Goal: Information Seeking & Learning: Learn about a topic

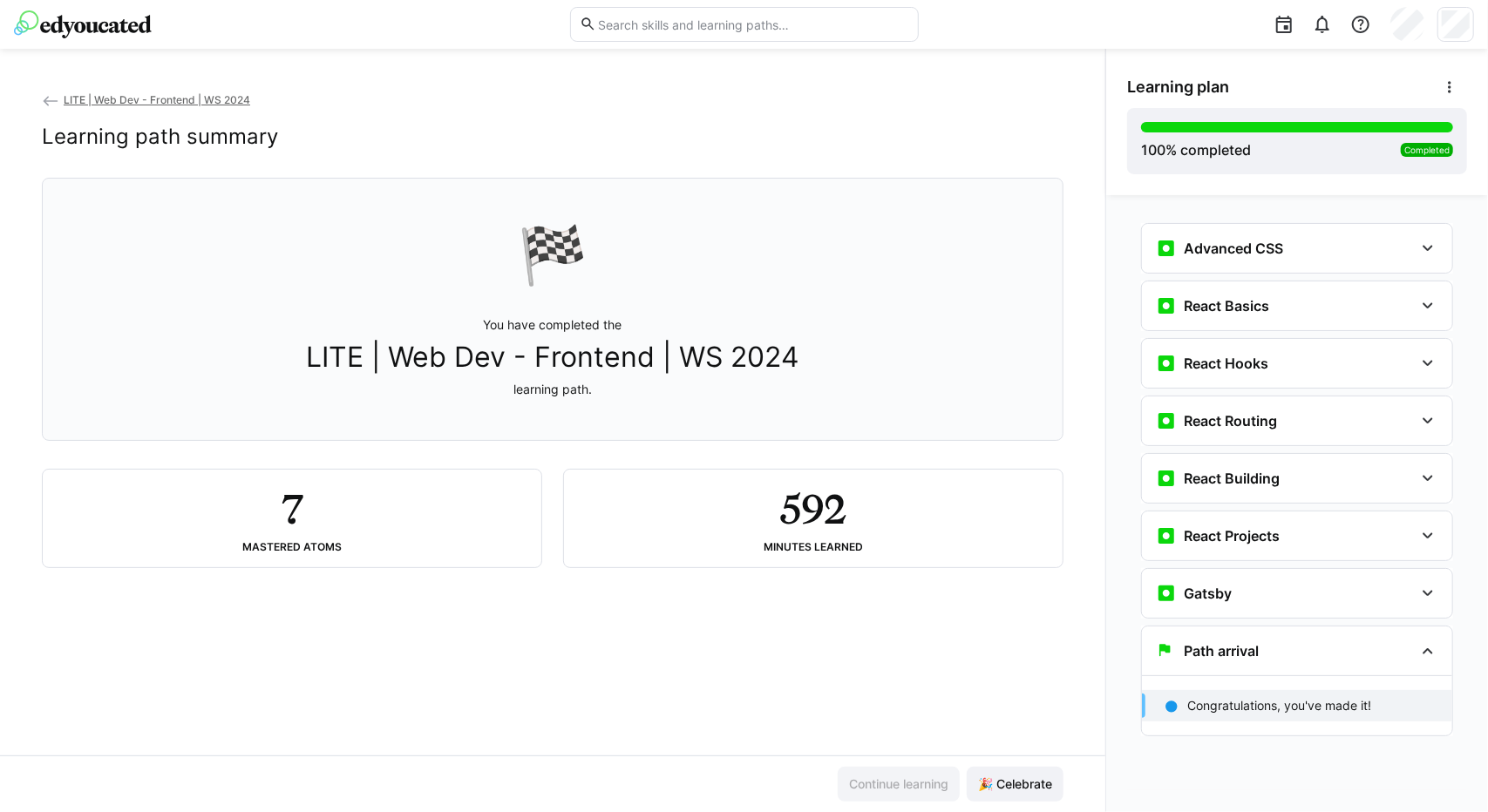
click at [59, 97] on link "LITE | Web Dev - Frontend | WS 2024" at bounding box center [146, 100] width 208 height 13
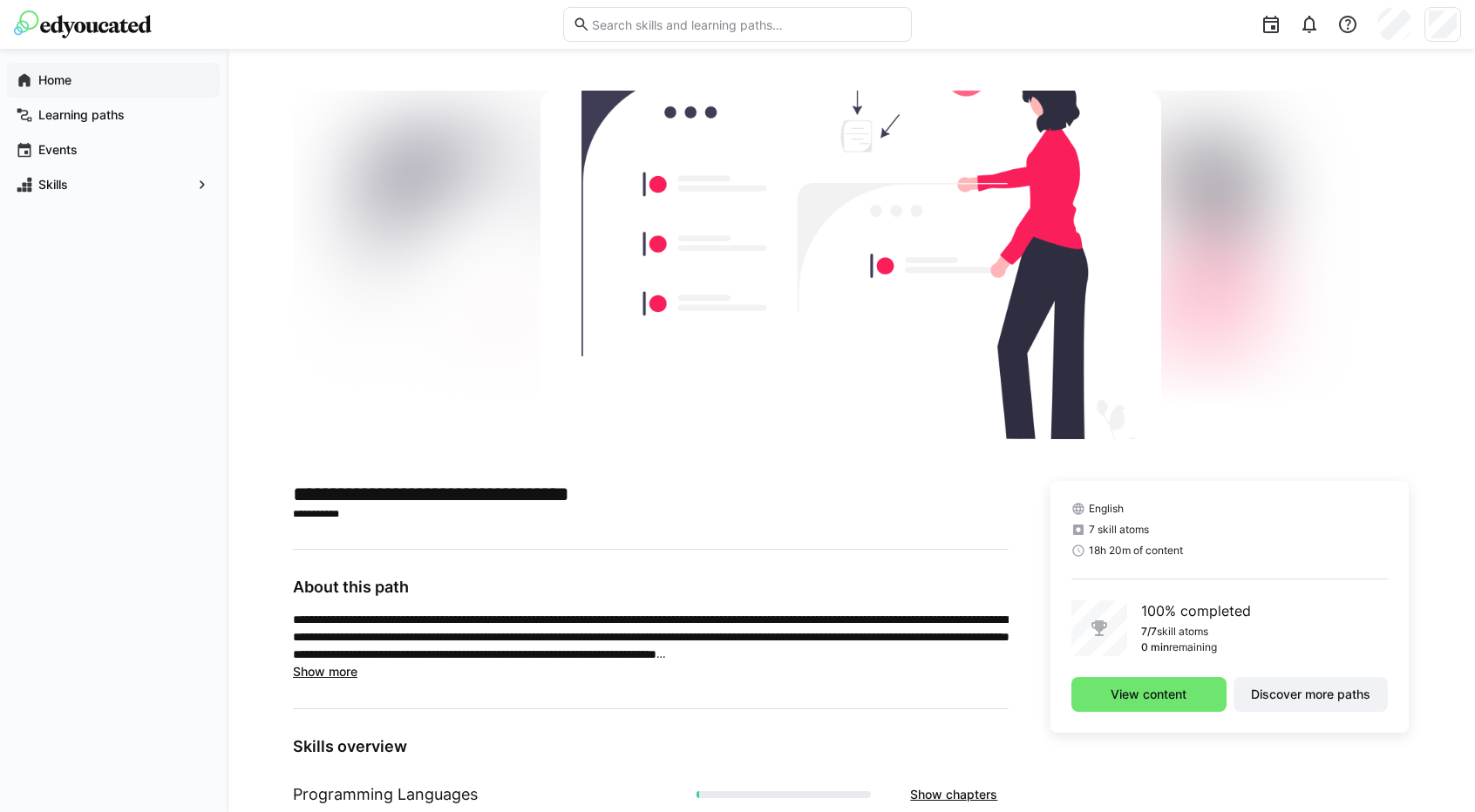
click at [0, 0] on app-navigation-label "Home" at bounding box center [0, 0] width 0 height 0
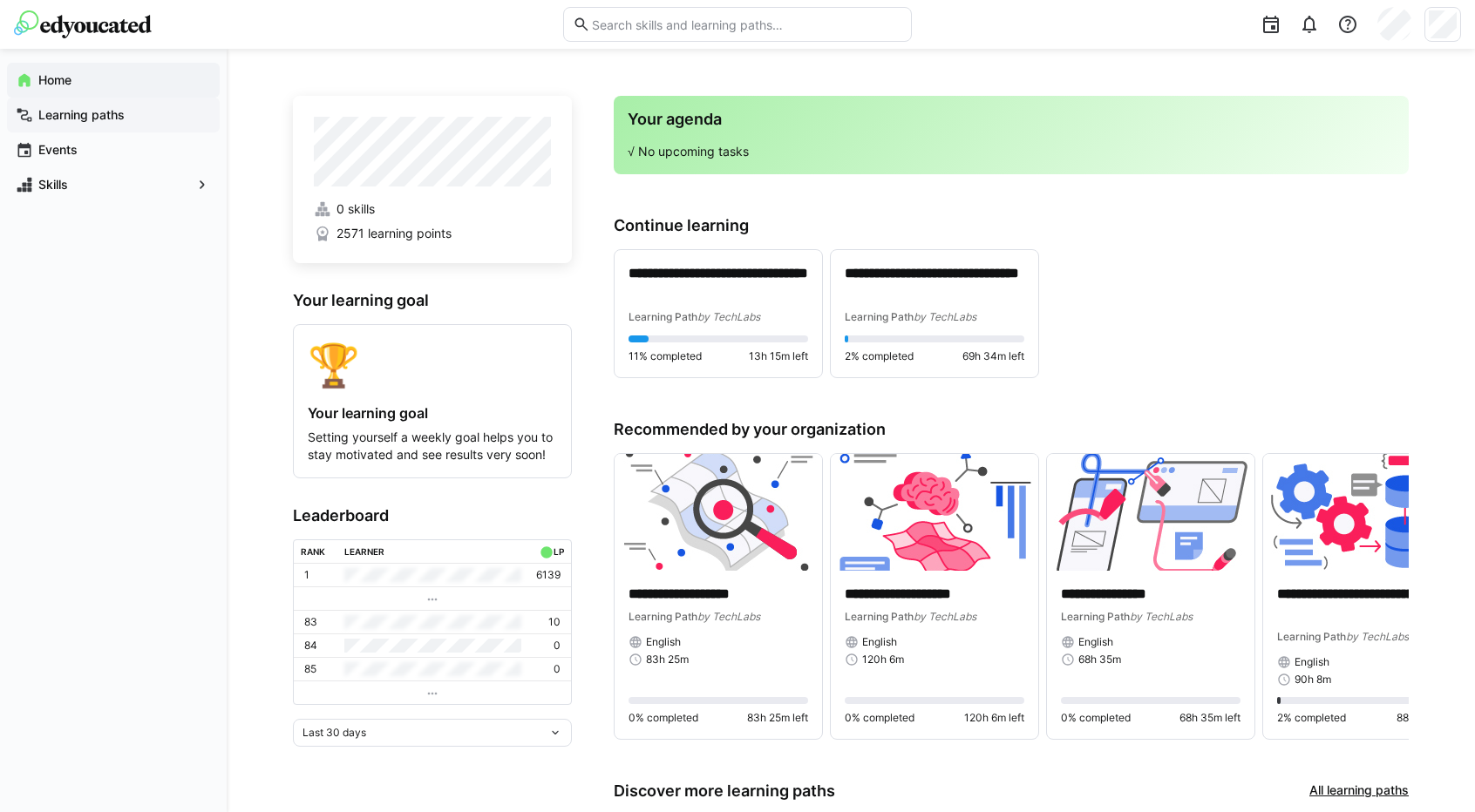
click at [0, 0] on app-navigation-label "Learning paths" at bounding box center [0, 0] width 0 height 0
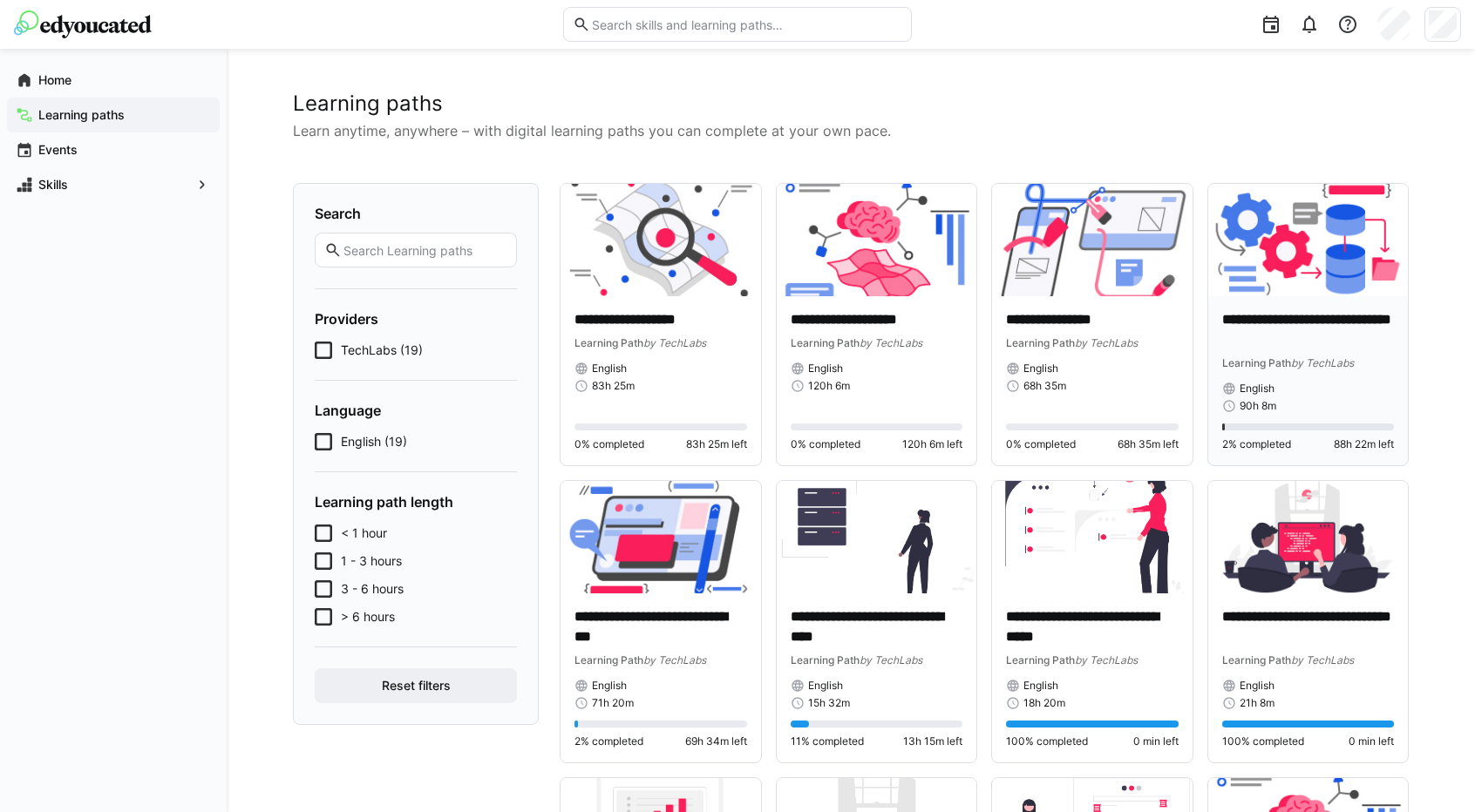
click at [1311, 320] on p "**********" at bounding box center [1309, 330] width 173 height 40
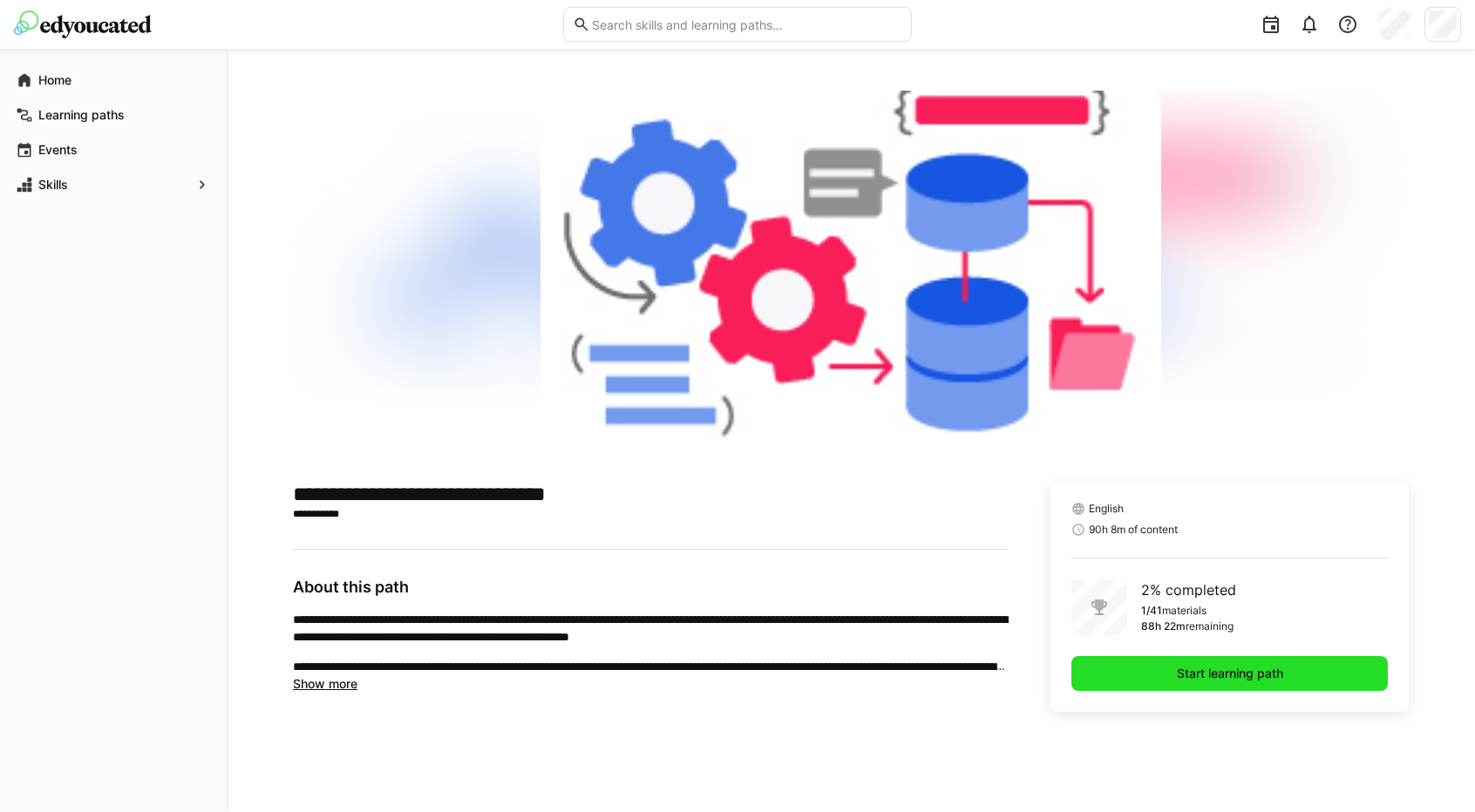
click at [1214, 664] on span "Start learning path" at bounding box center [1230, 674] width 316 height 35
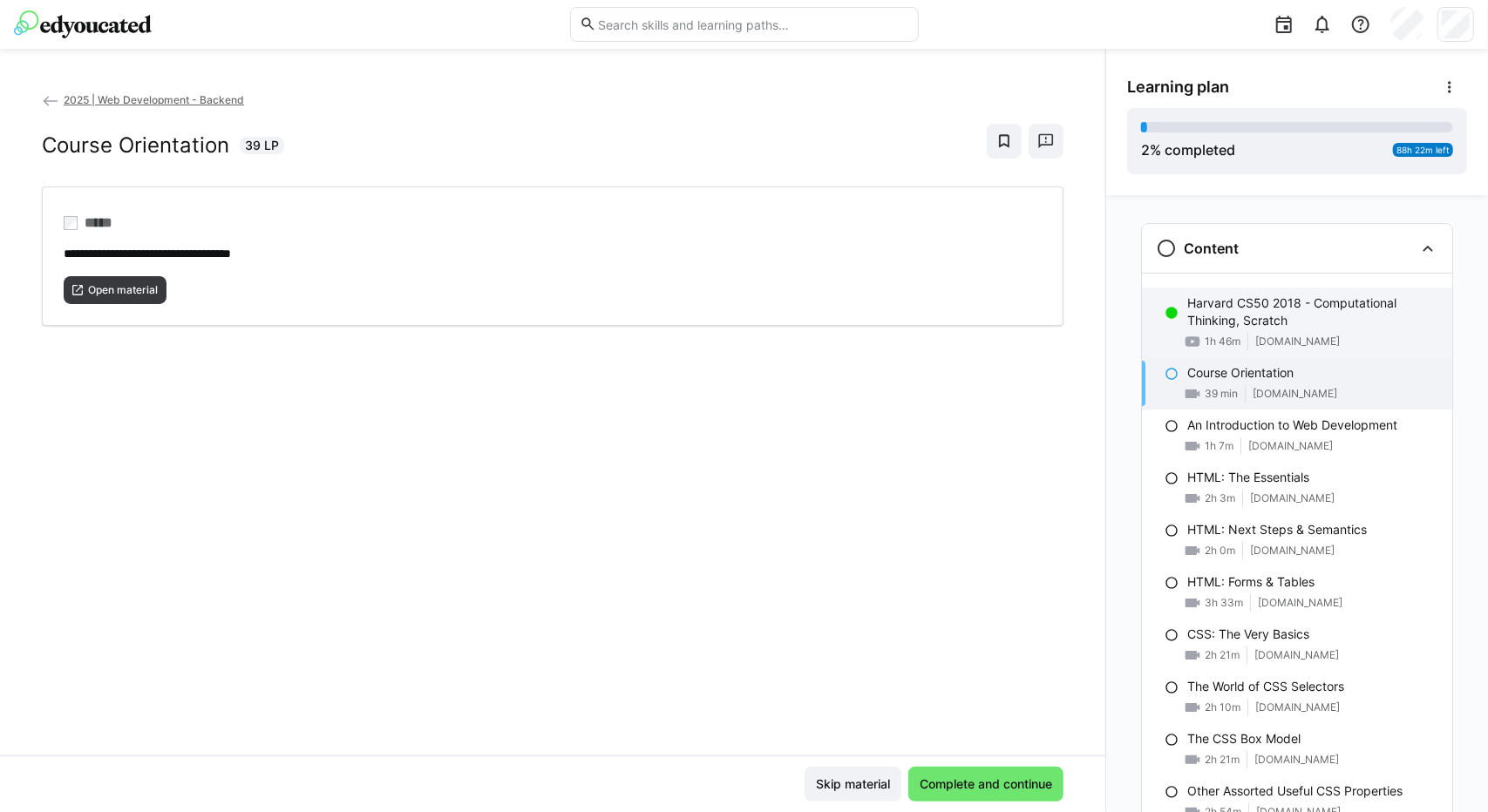
click at [1243, 318] on p "Harvard CS50 2018 - Computational Thinking, Scratch" at bounding box center [1312, 312] width 251 height 35
